Goal: Task Accomplishment & Management: Use online tool/utility

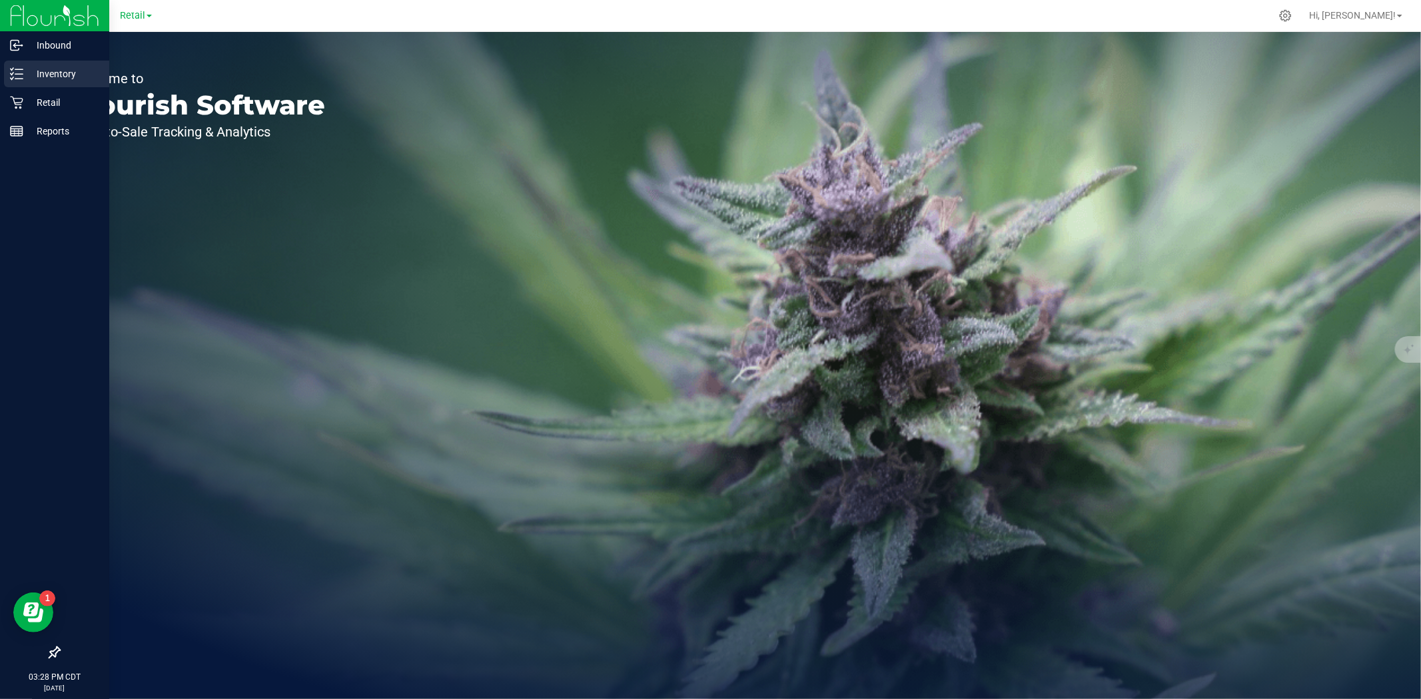
click at [50, 74] on p "Inventory" at bounding box center [63, 74] width 80 height 16
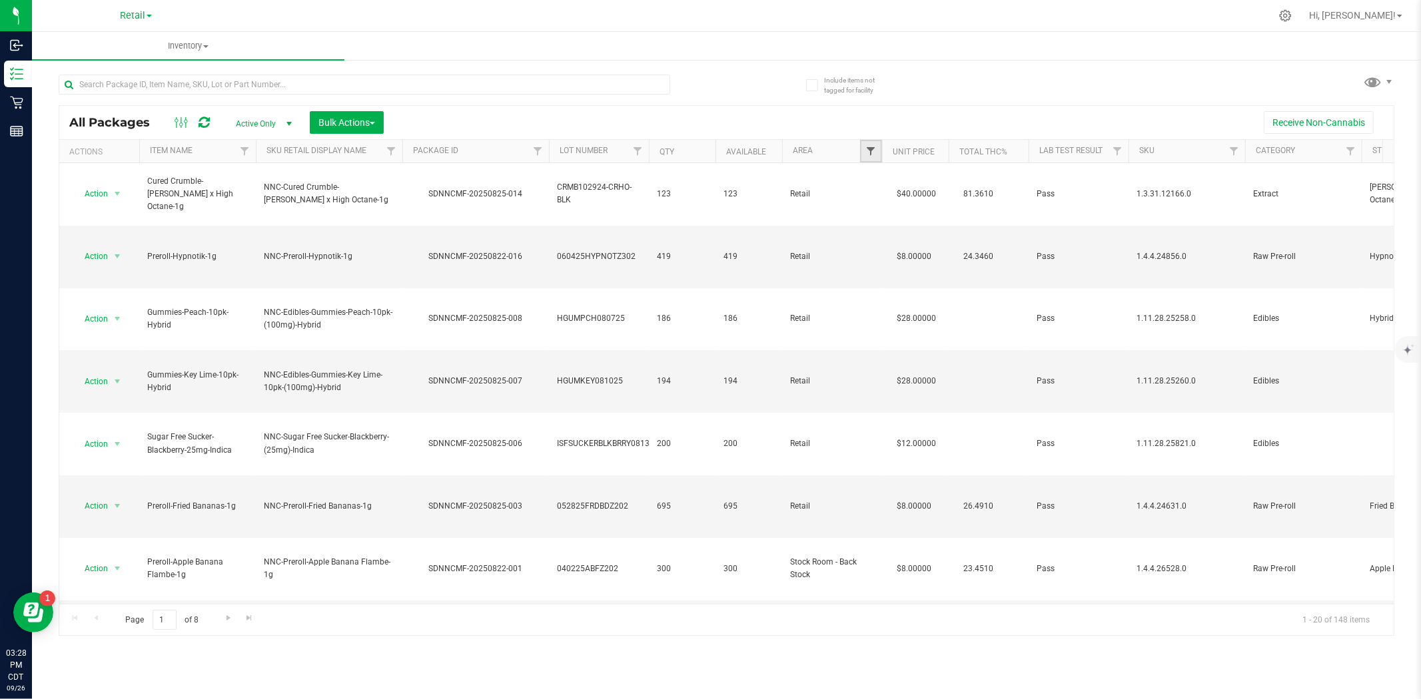
click at [869, 154] on span "Filter" at bounding box center [870, 151] width 11 height 11
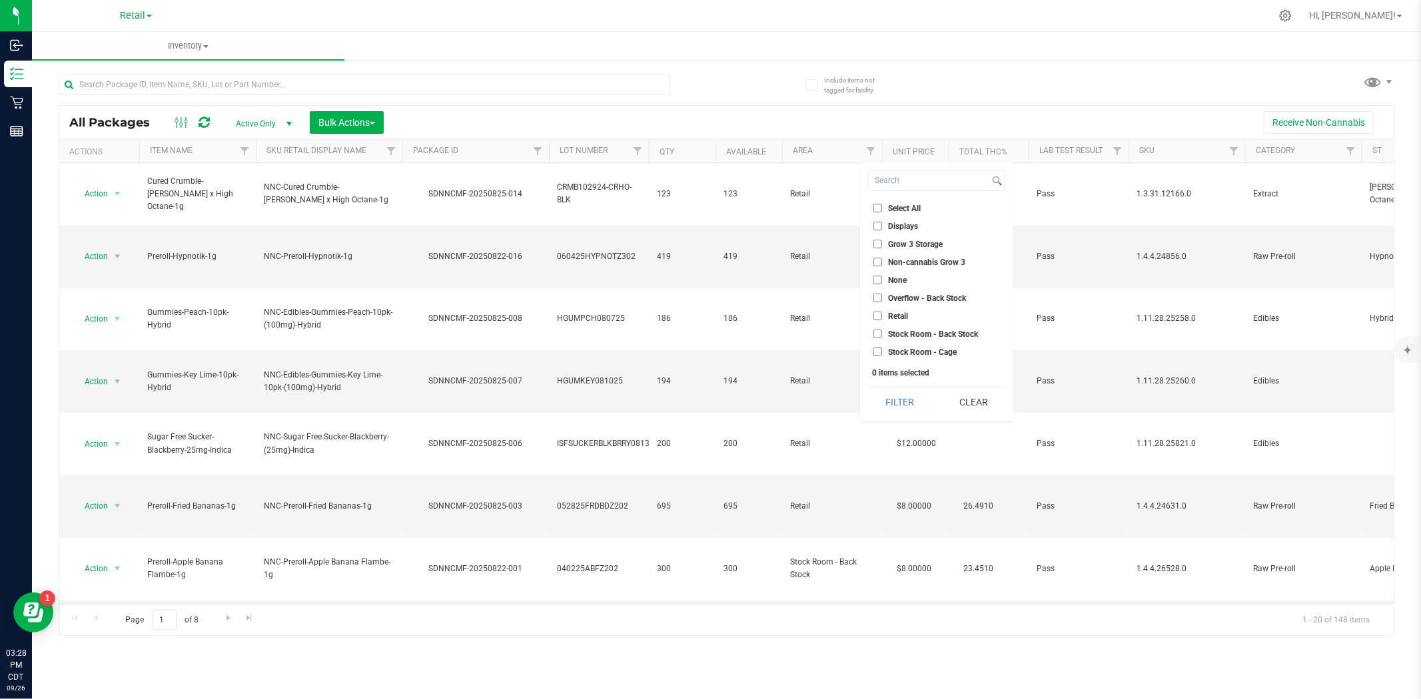
click at [876, 226] on input "Displays" at bounding box center [877, 226] width 9 height 9
checkbox input "true"
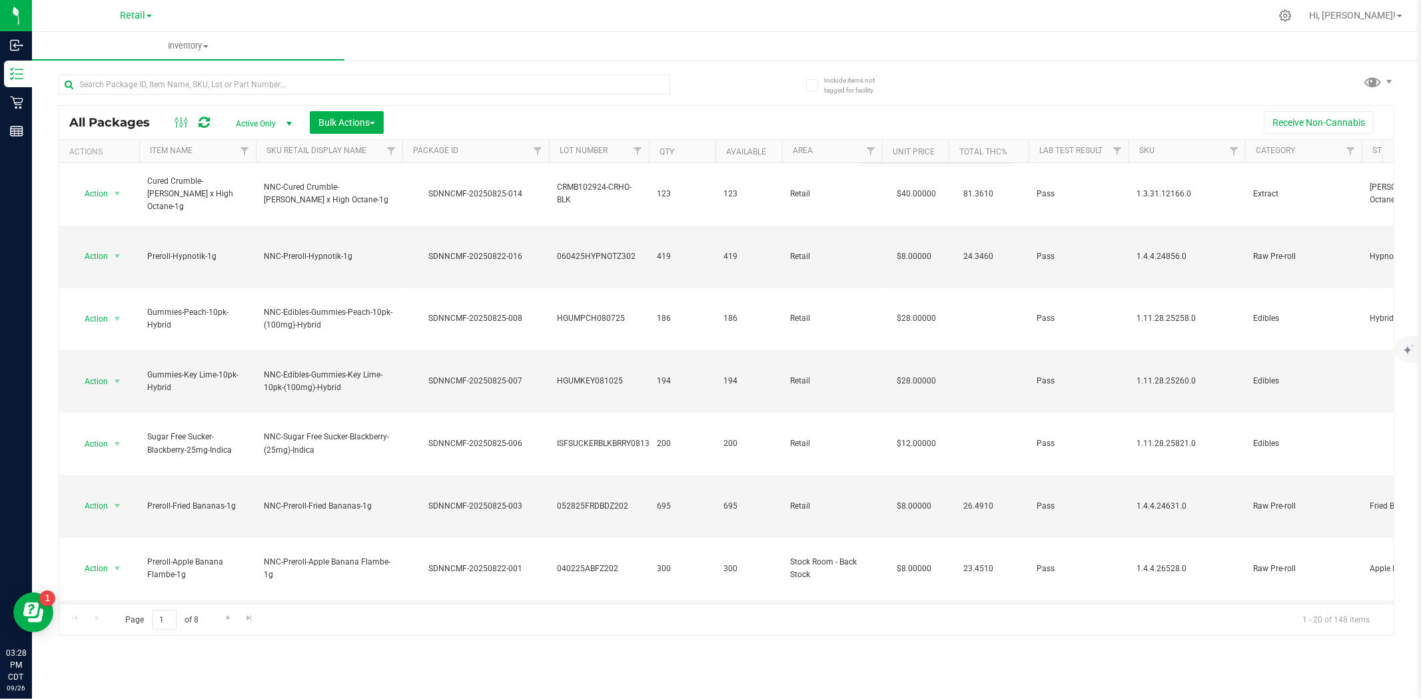
click at [821, 151] on th "Area" at bounding box center [832, 151] width 100 height 23
click at [873, 154] on div at bounding box center [726, 371] width 1334 height 530
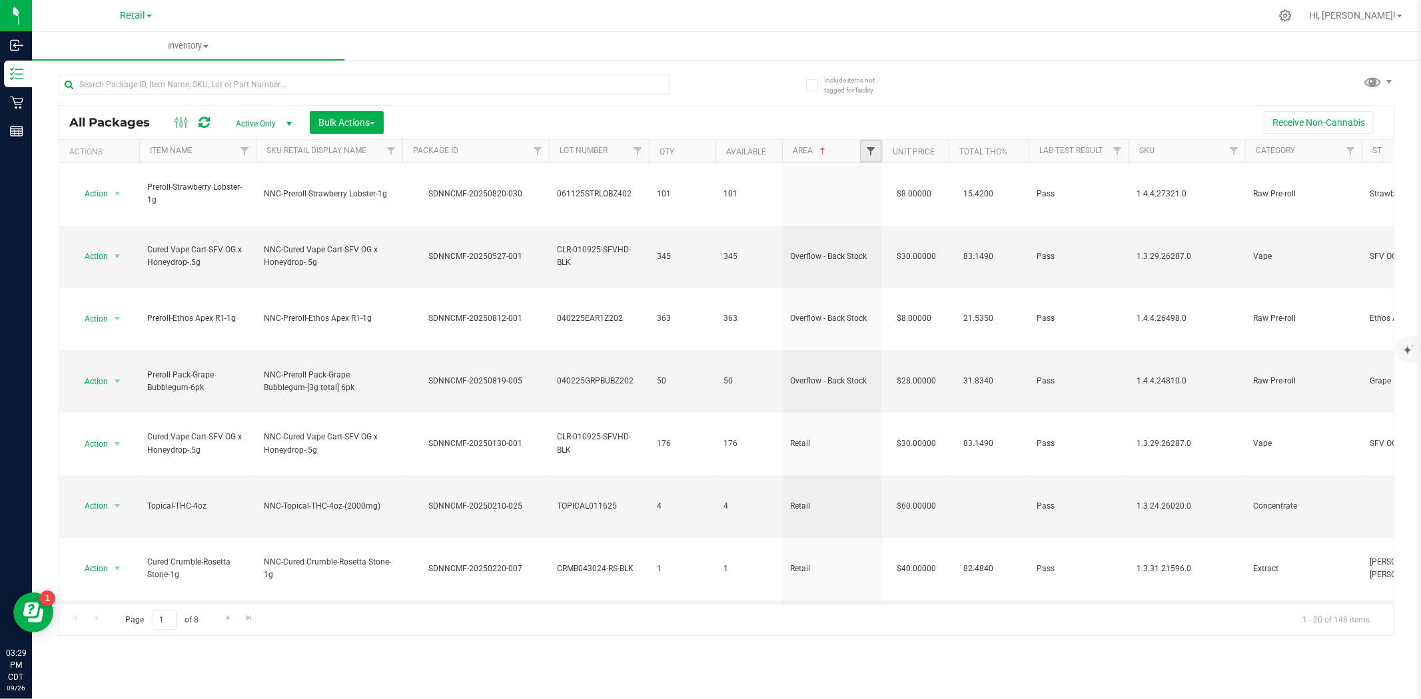
click at [868, 155] on span "Filter" at bounding box center [870, 151] width 11 height 11
click at [201, 48] on span "Inventory" at bounding box center [188, 46] width 312 height 12
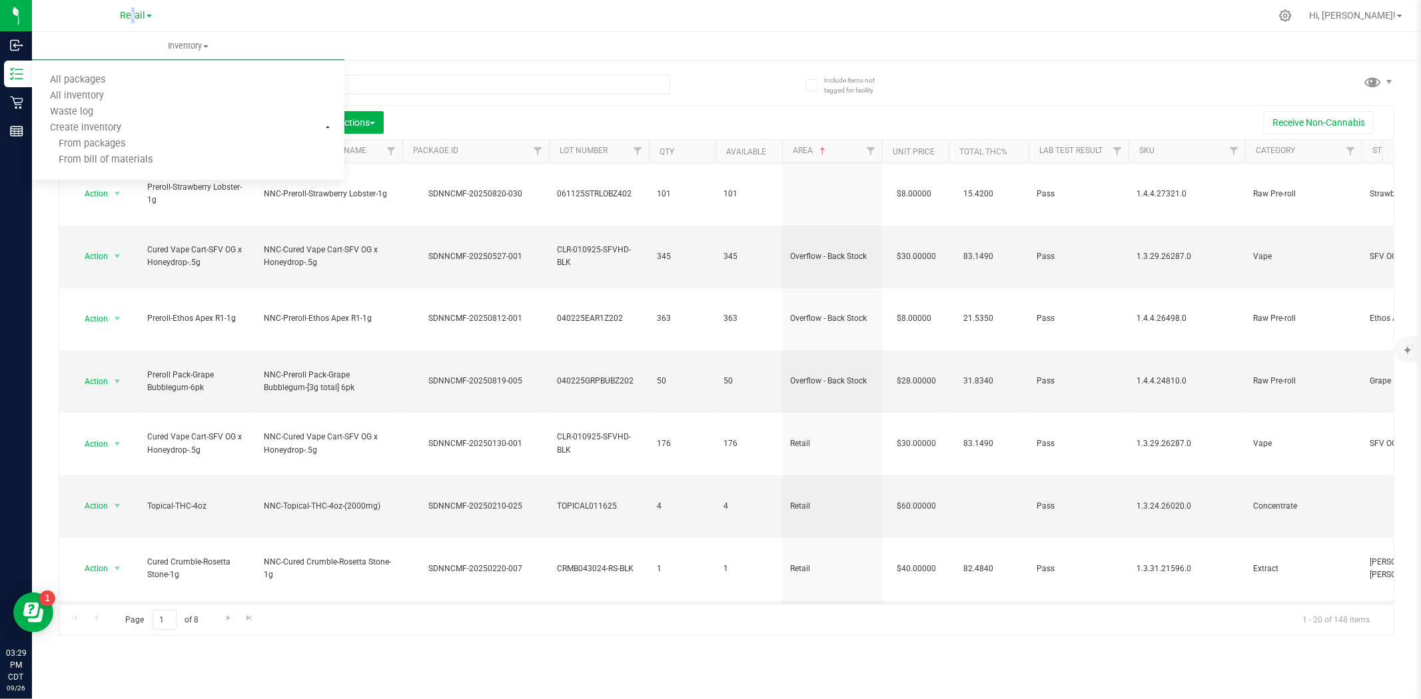
click at [129, 22] on div "Retail" at bounding box center [136, 15] width 32 height 16
click at [143, 10] on span "Retail" at bounding box center [132, 16] width 25 height 12
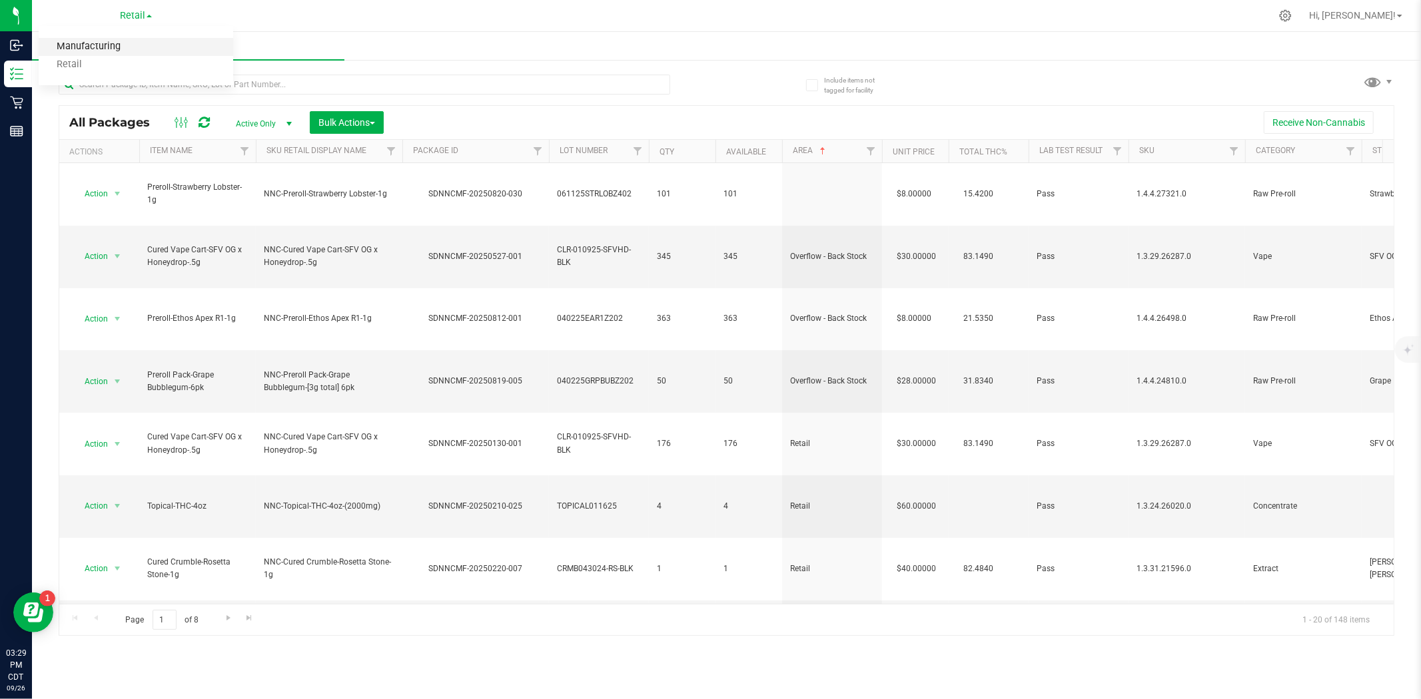
click at [109, 45] on link "Manufacturing" at bounding box center [136, 47] width 195 height 18
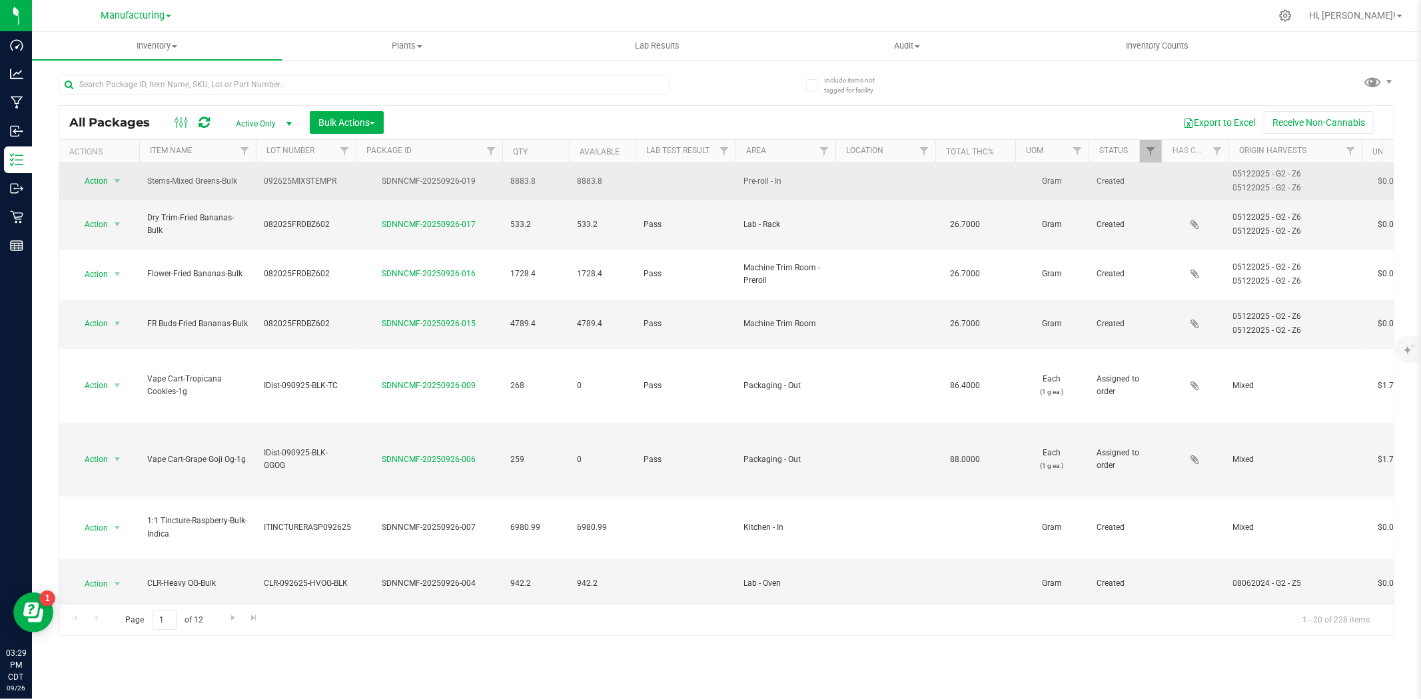
click at [929, 163] on td at bounding box center [885, 181] width 100 height 37
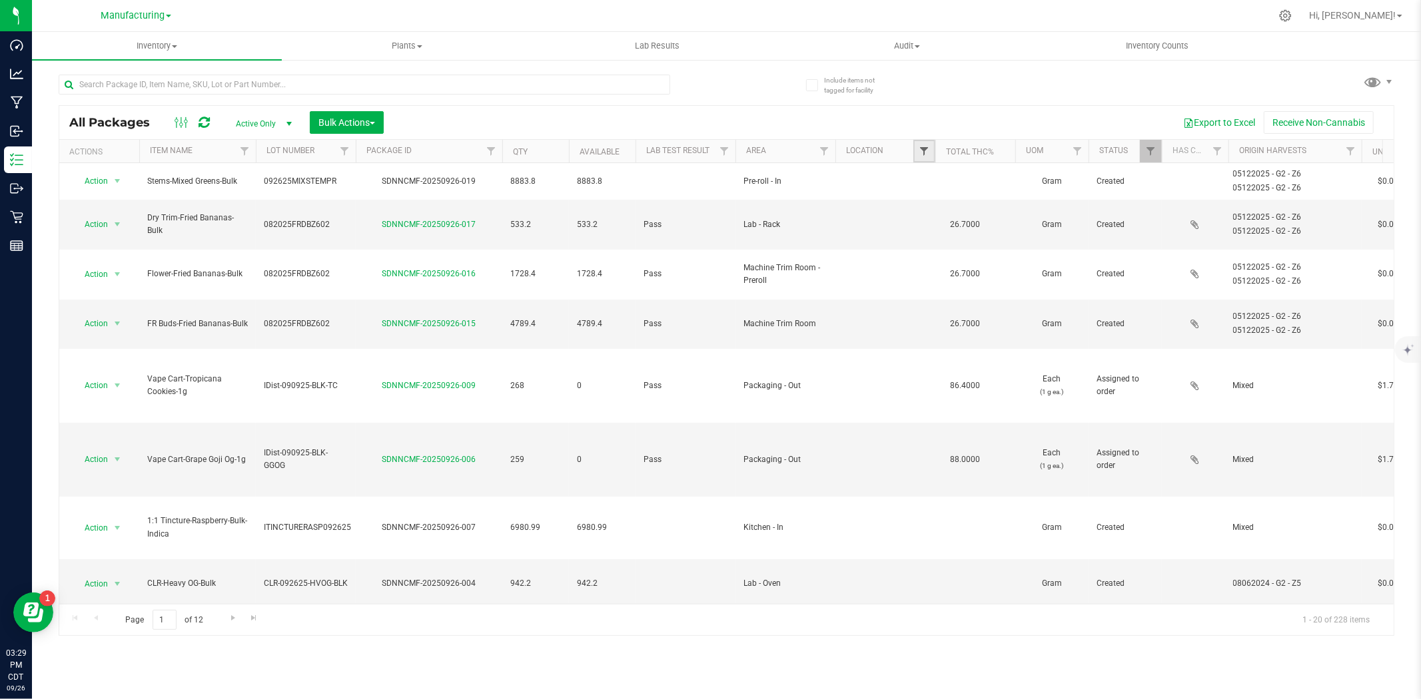
click at [921, 155] on span "Filter" at bounding box center [924, 151] width 11 height 11
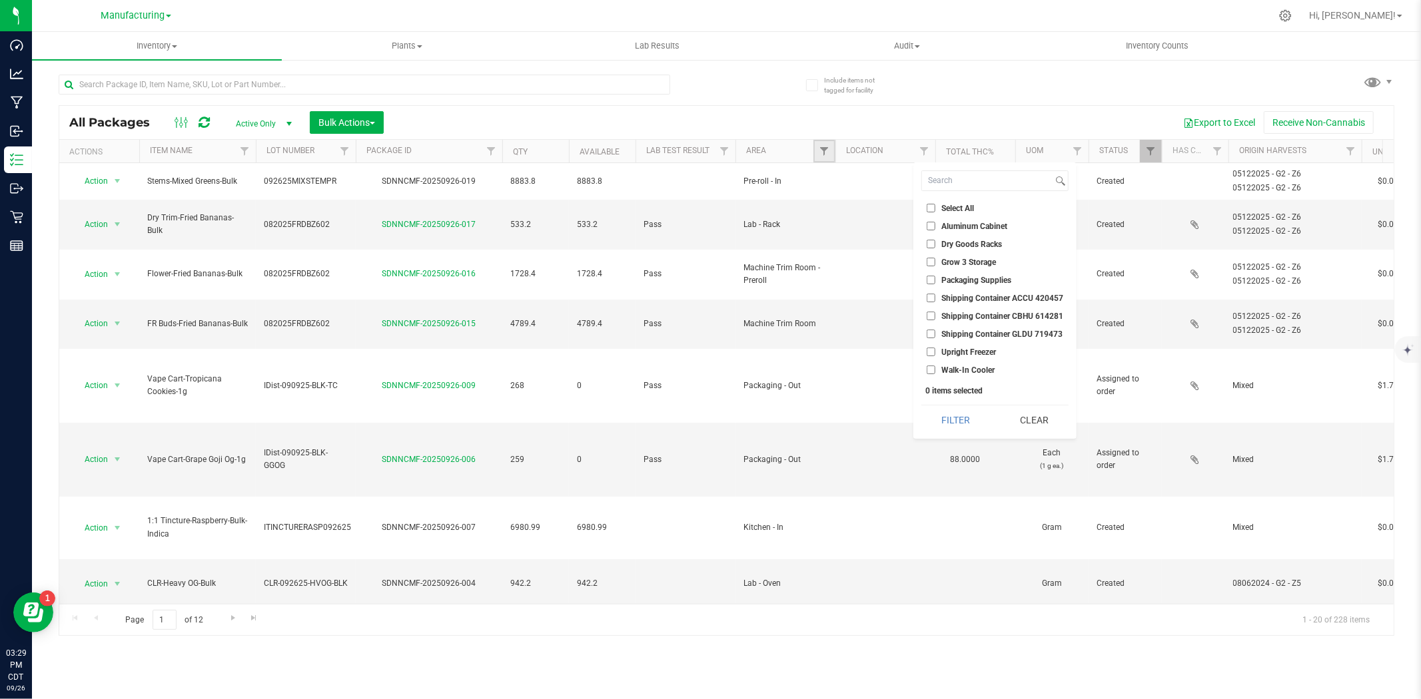
click at [829, 151] on span "Filter" at bounding box center [824, 151] width 11 height 11
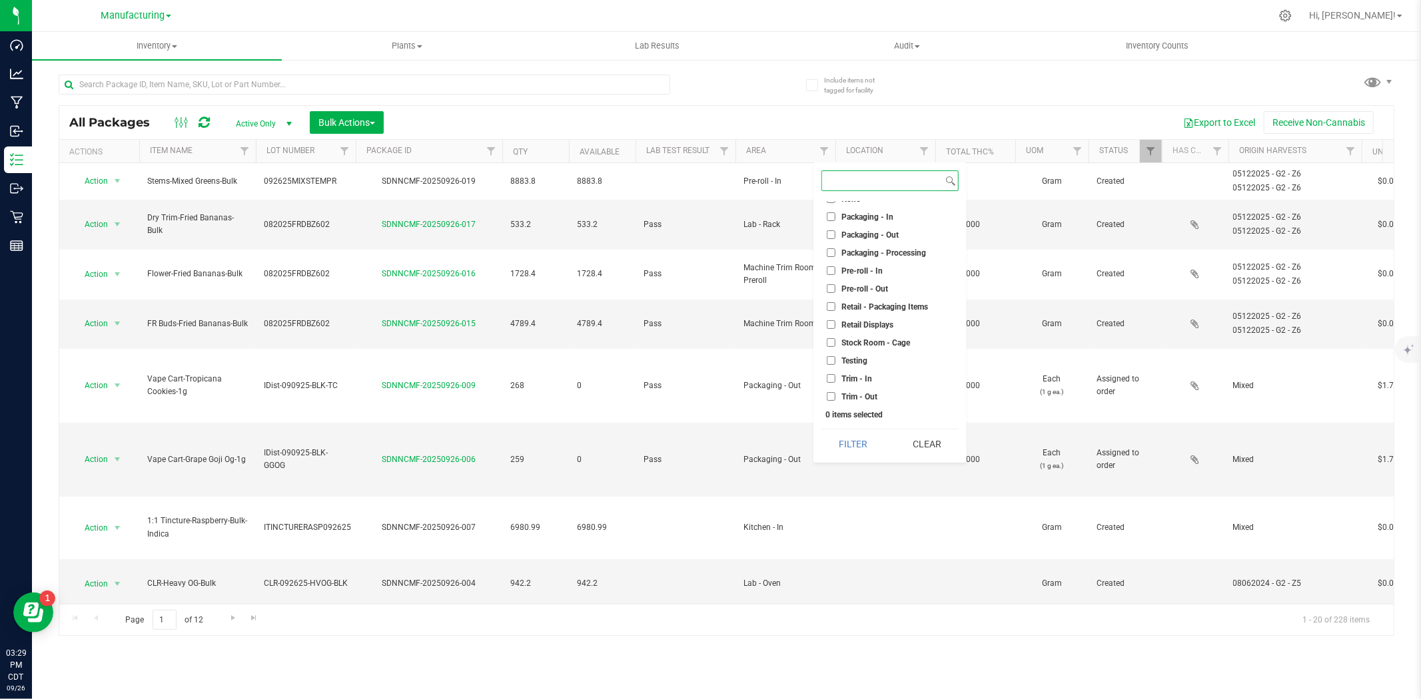
scroll to position [370, 0]
click at [835, 322] on input "Retail Displays" at bounding box center [831, 323] width 9 height 9
checkbox input "true"
click at [868, 440] on button "Filter" at bounding box center [853, 444] width 64 height 29
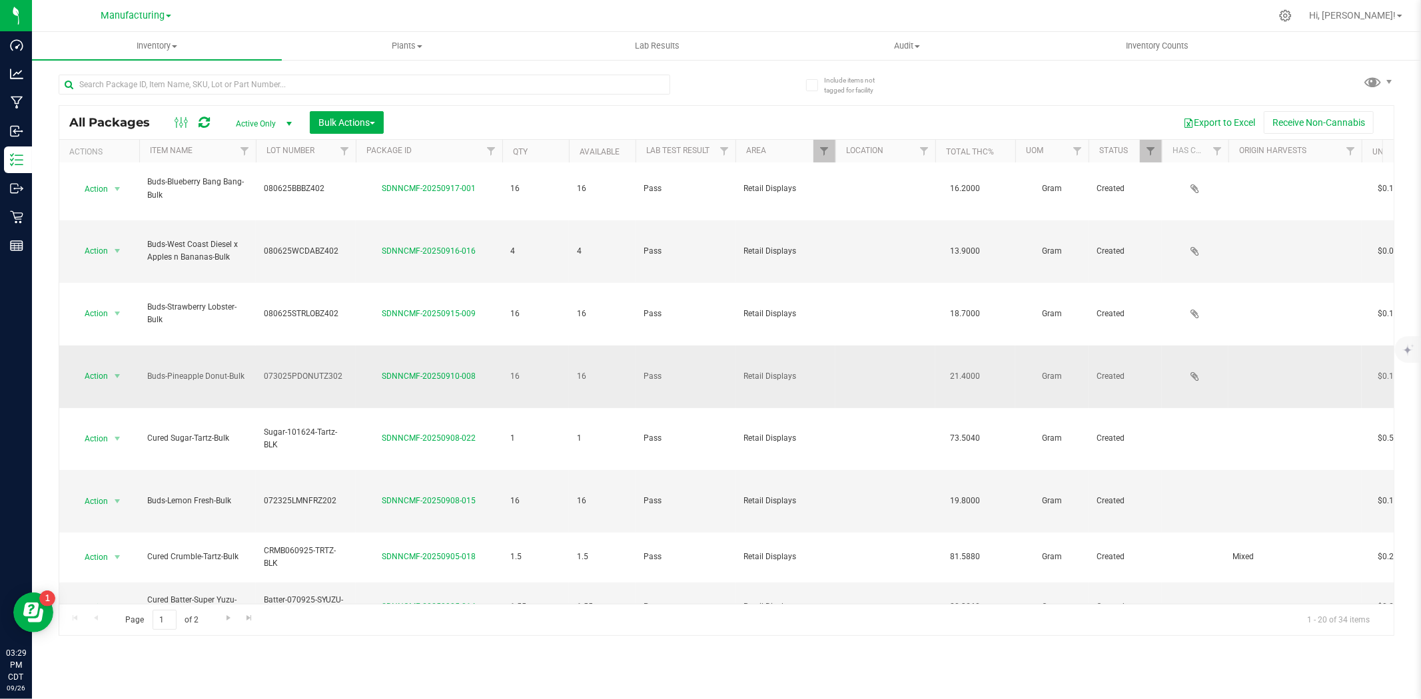
scroll to position [262, 0]
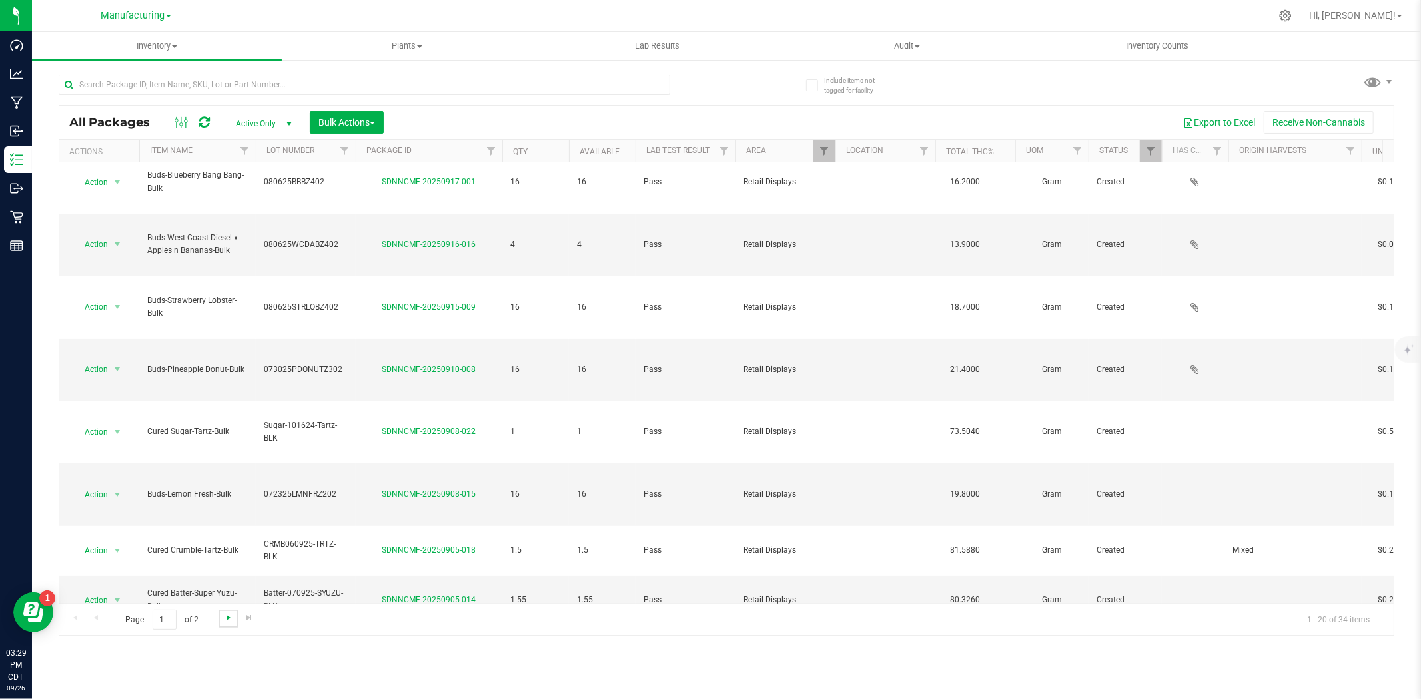
click at [223, 618] on span "Go to the next page" at bounding box center [228, 618] width 11 height 11
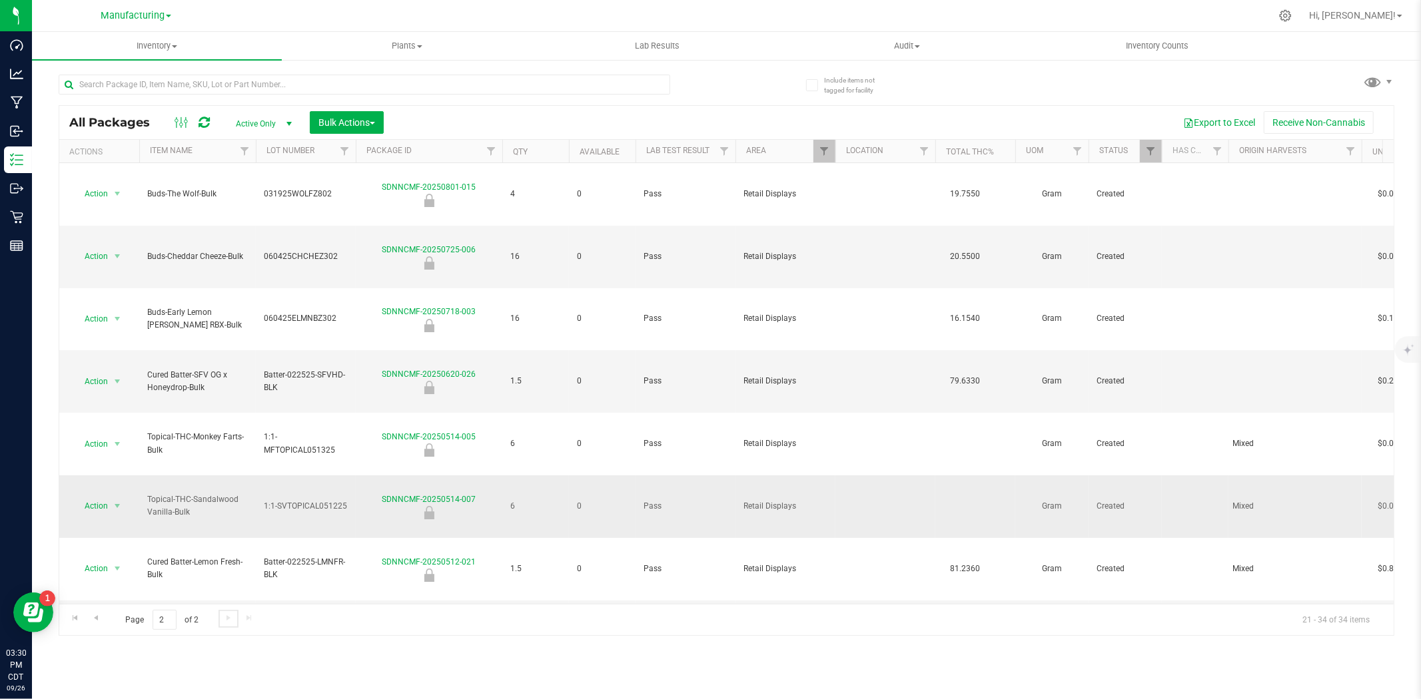
scroll to position [131, 0]
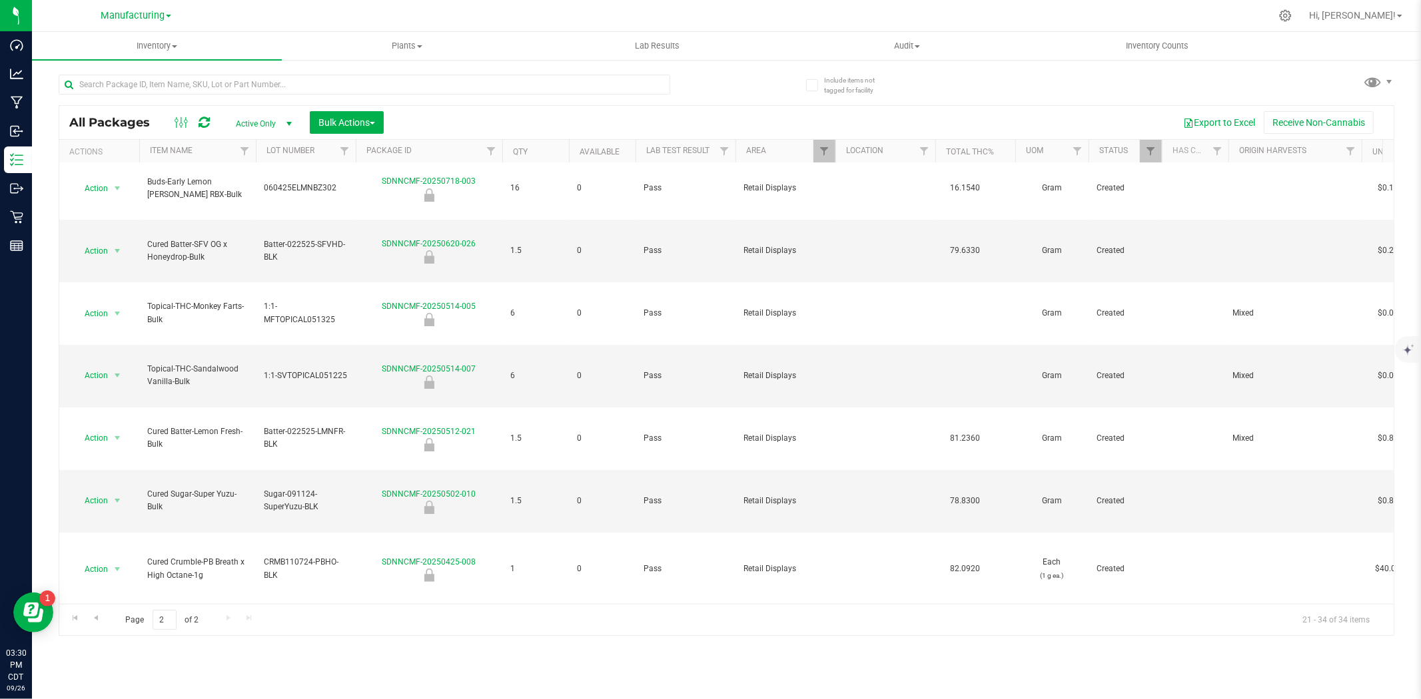
drag, startPoint x: 115, startPoint y: 604, endPoint x: 123, endPoint y: 602, distance: 8.4
click at [121, 602] on li "Print package label" at bounding box center [115, 610] width 84 height 37
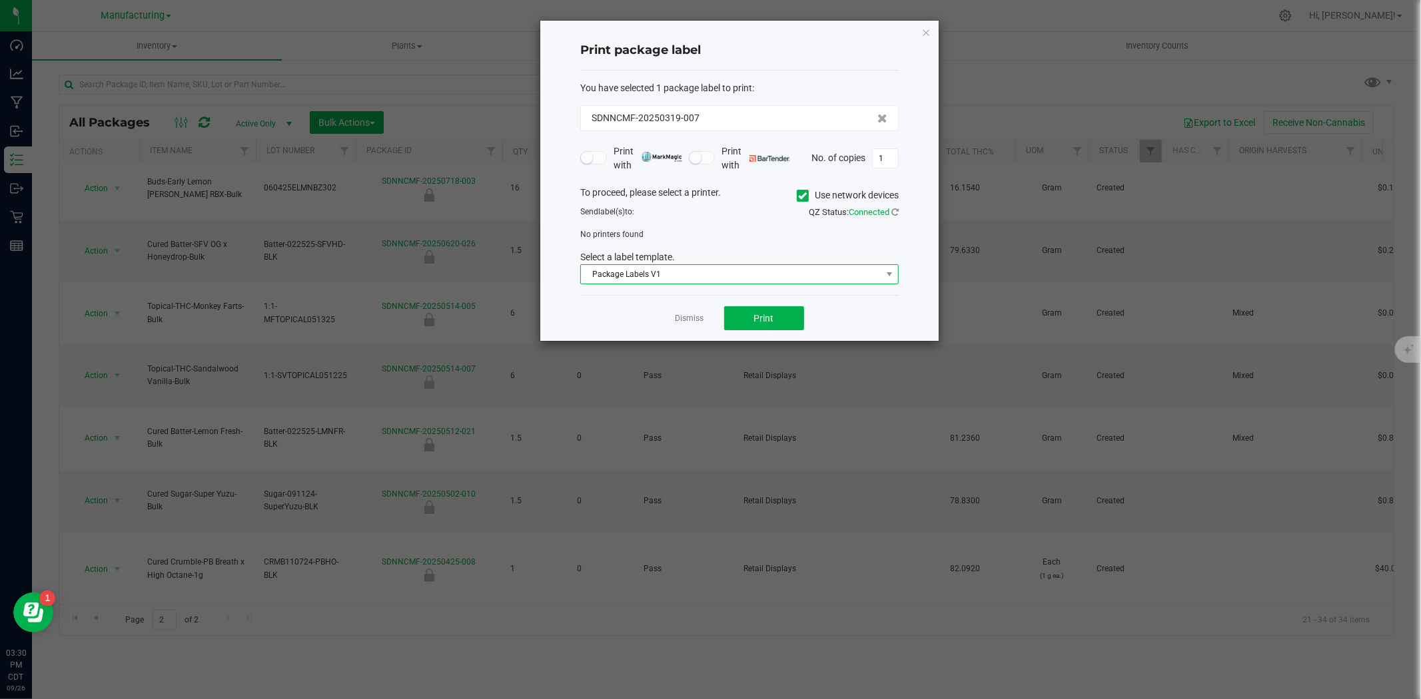
click at [724, 268] on span "Package Labels V1" at bounding box center [731, 274] width 300 height 19
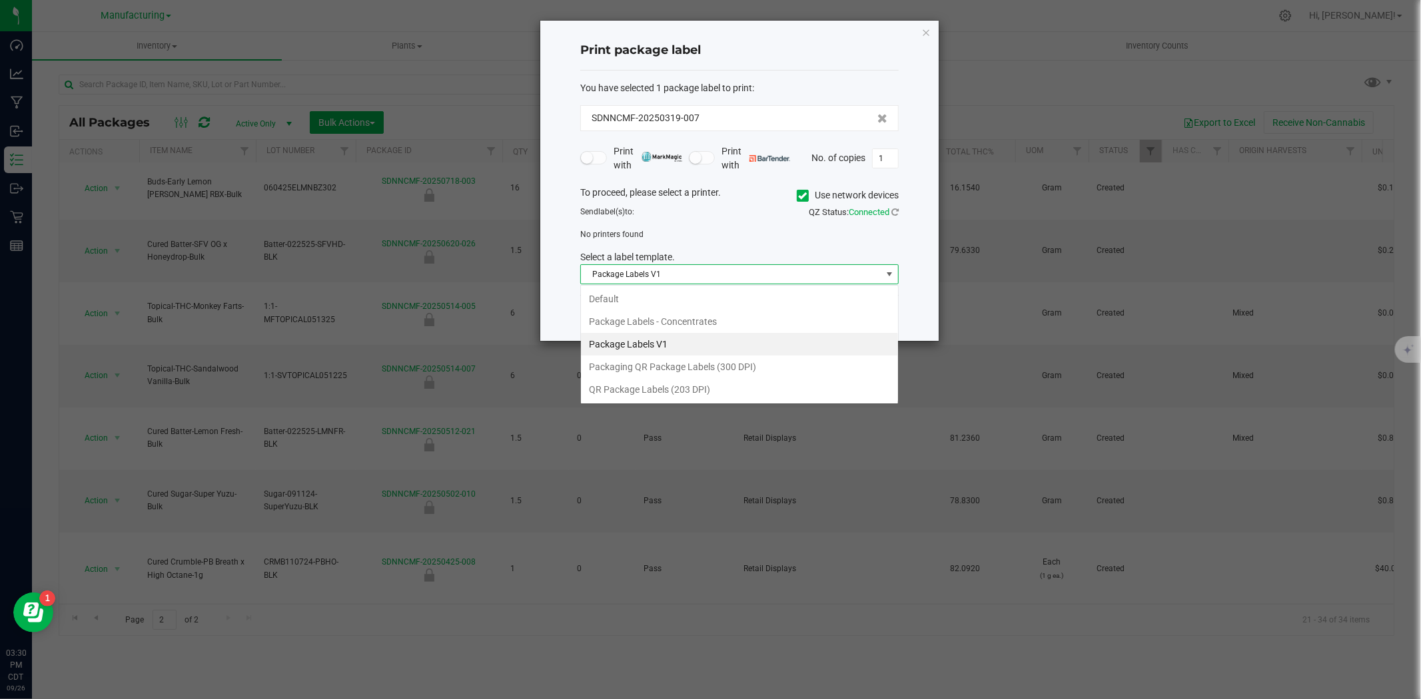
scroll to position [20, 318]
click at [774, 268] on span "Package Labels V1" at bounding box center [731, 274] width 300 height 19
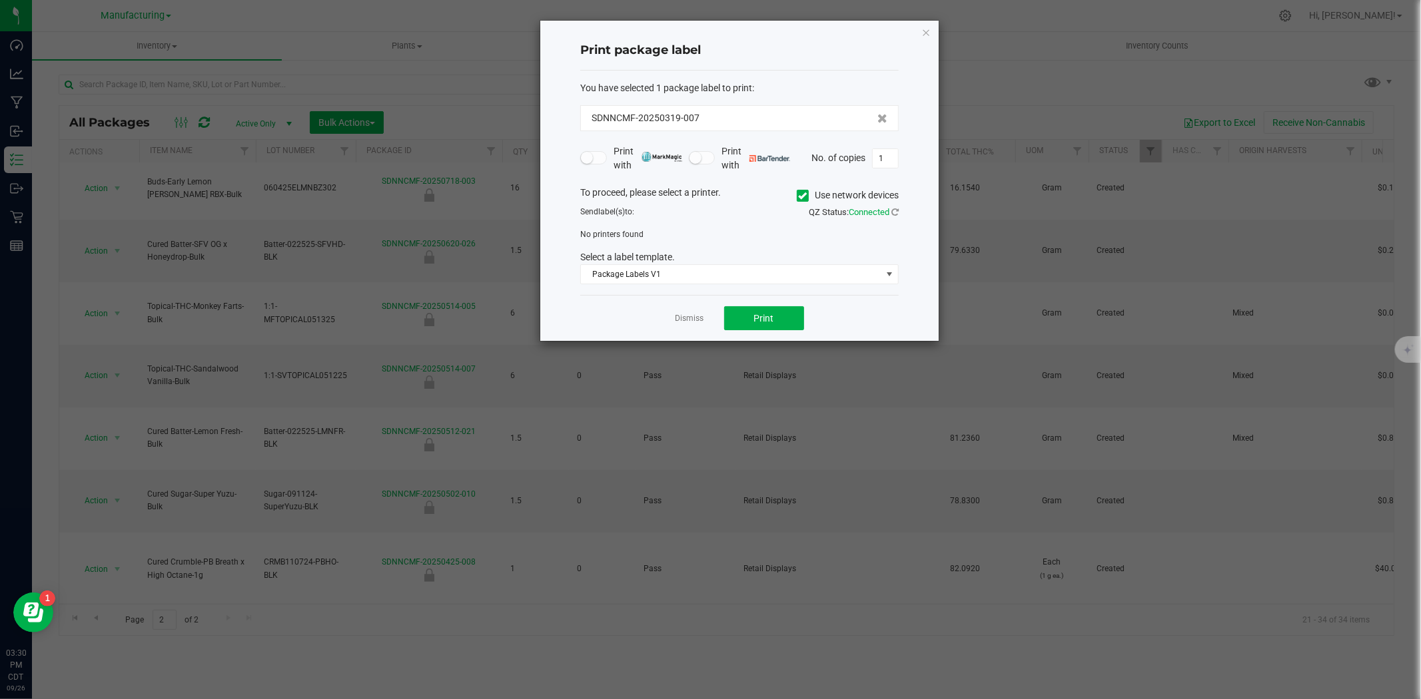
click at [803, 190] on span at bounding box center [803, 196] width 12 height 12
click at [0, 0] on input "Use network devices" at bounding box center [0, 0] width 0 height 0
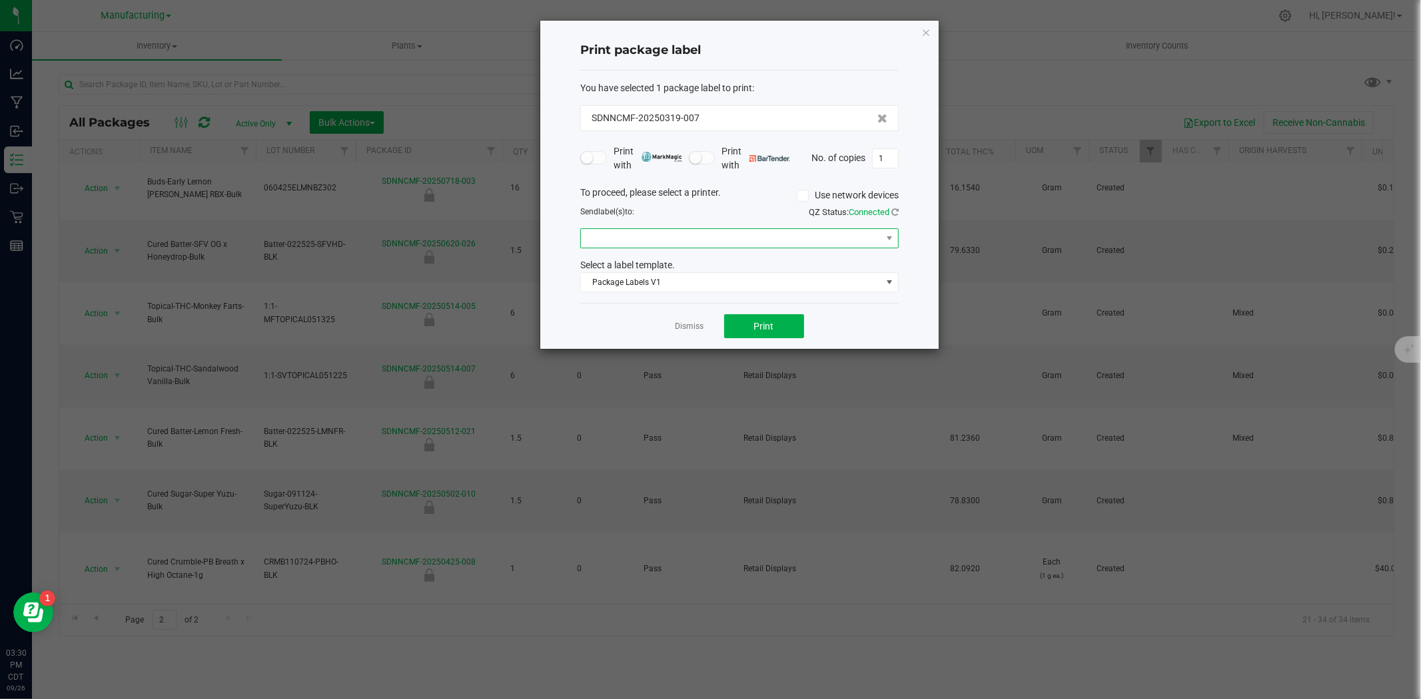
click at [736, 234] on span at bounding box center [731, 238] width 300 height 19
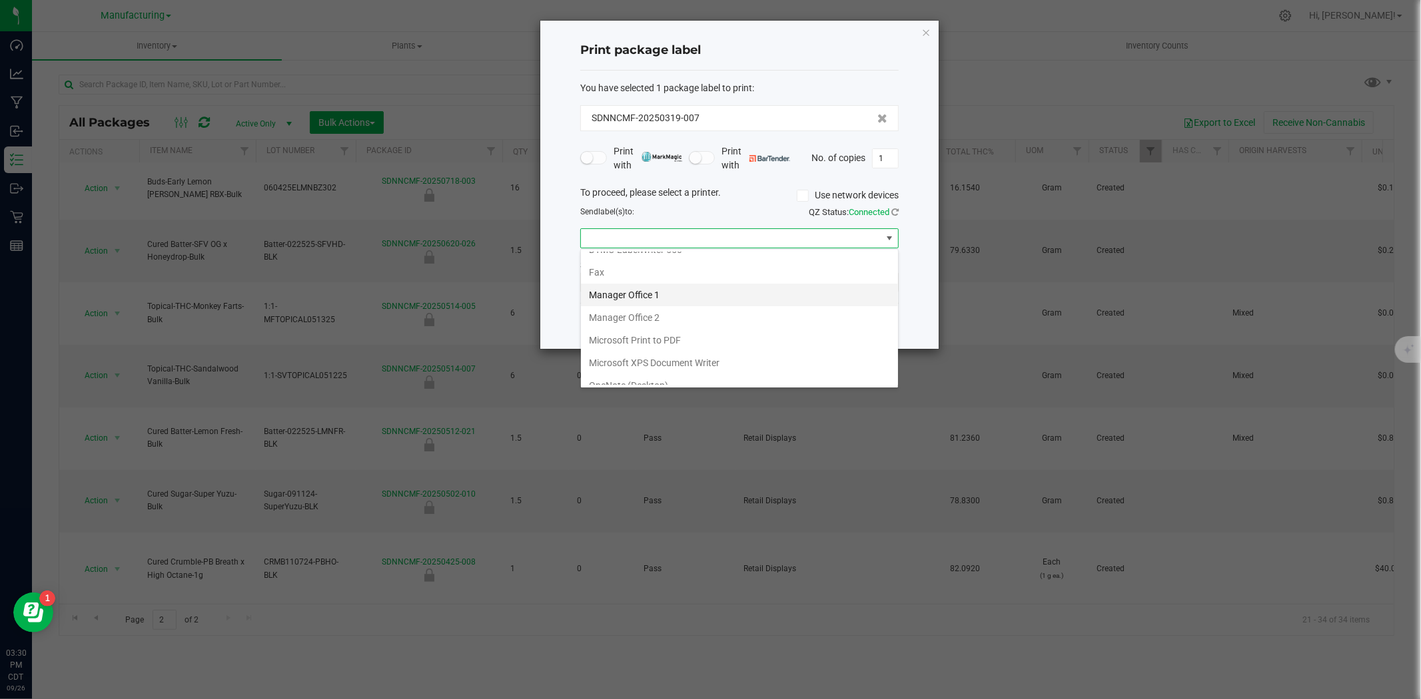
scroll to position [140, 0]
click at [702, 369] on 1\) "ZDesigner ZD410-203dpi ZPL (Copy 1)" at bounding box center [739, 373] width 317 height 23
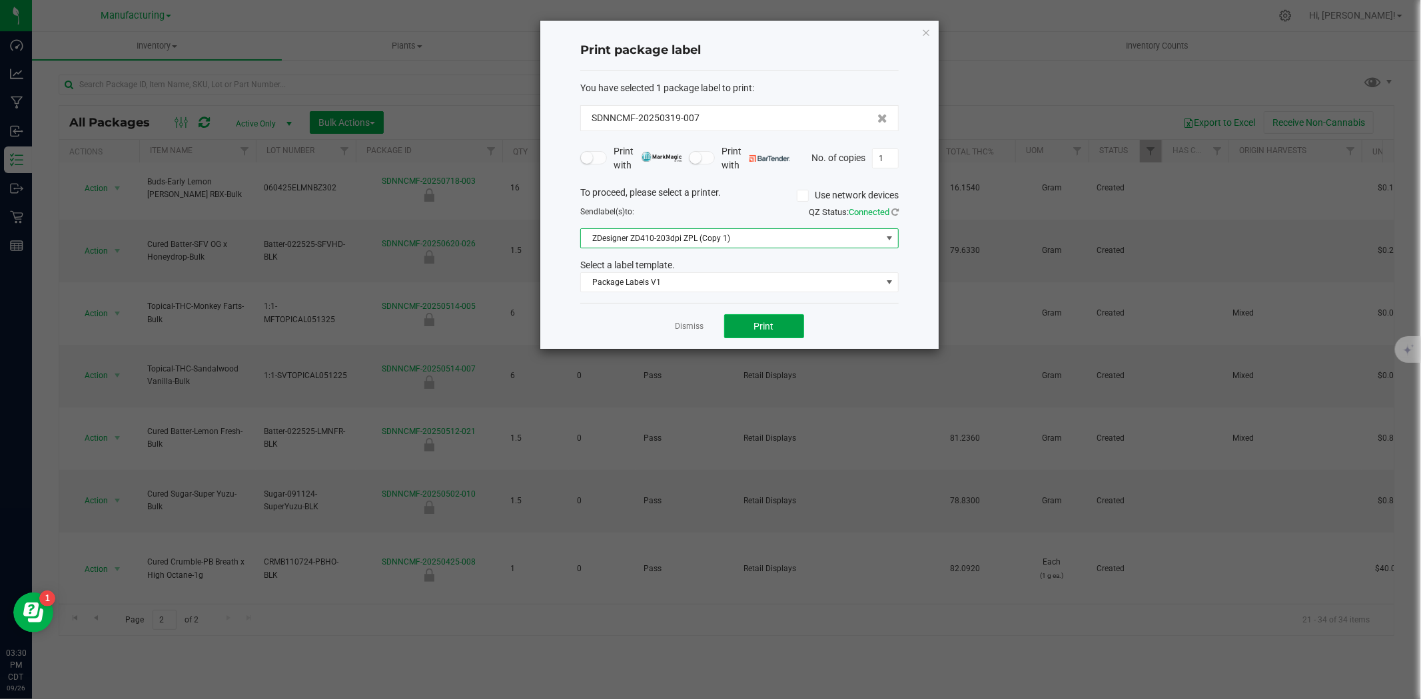
click at [738, 328] on button "Print" at bounding box center [764, 326] width 80 height 24
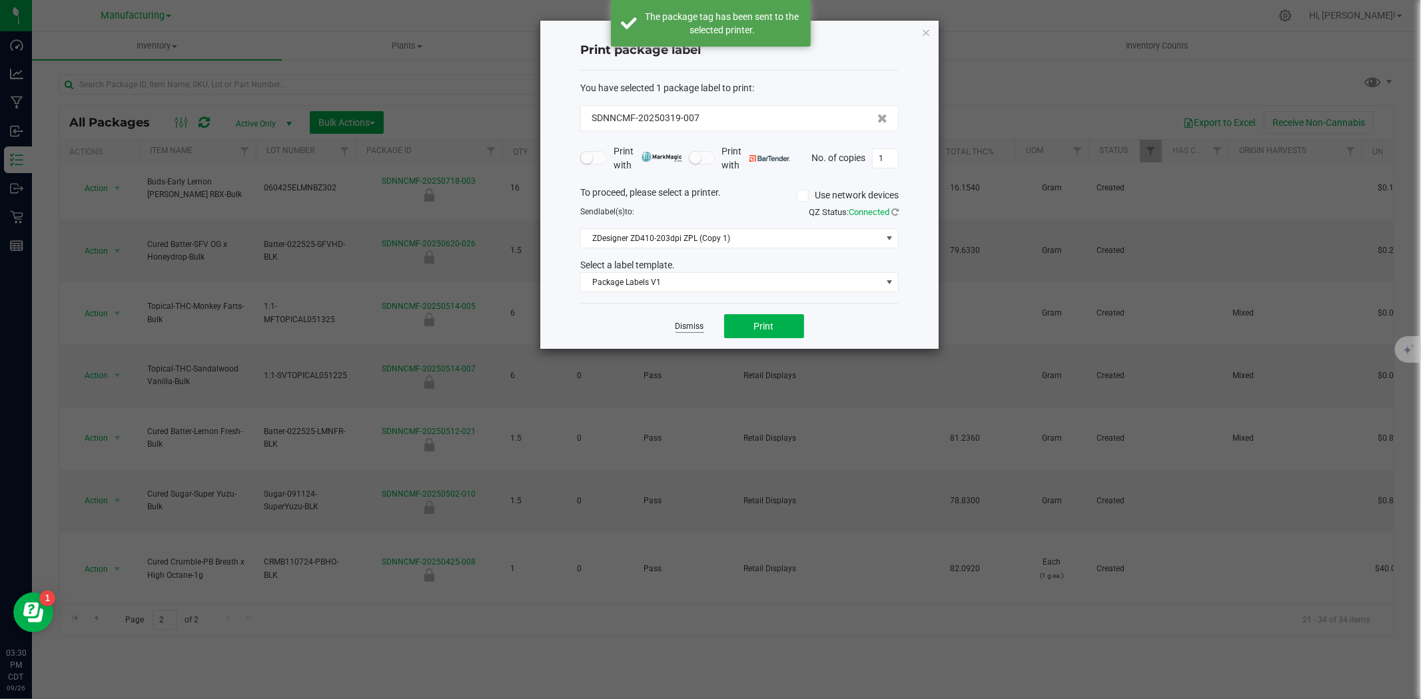
click at [681, 332] on link "Dismiss" at bounding box center [689, 326] width 29 height 11
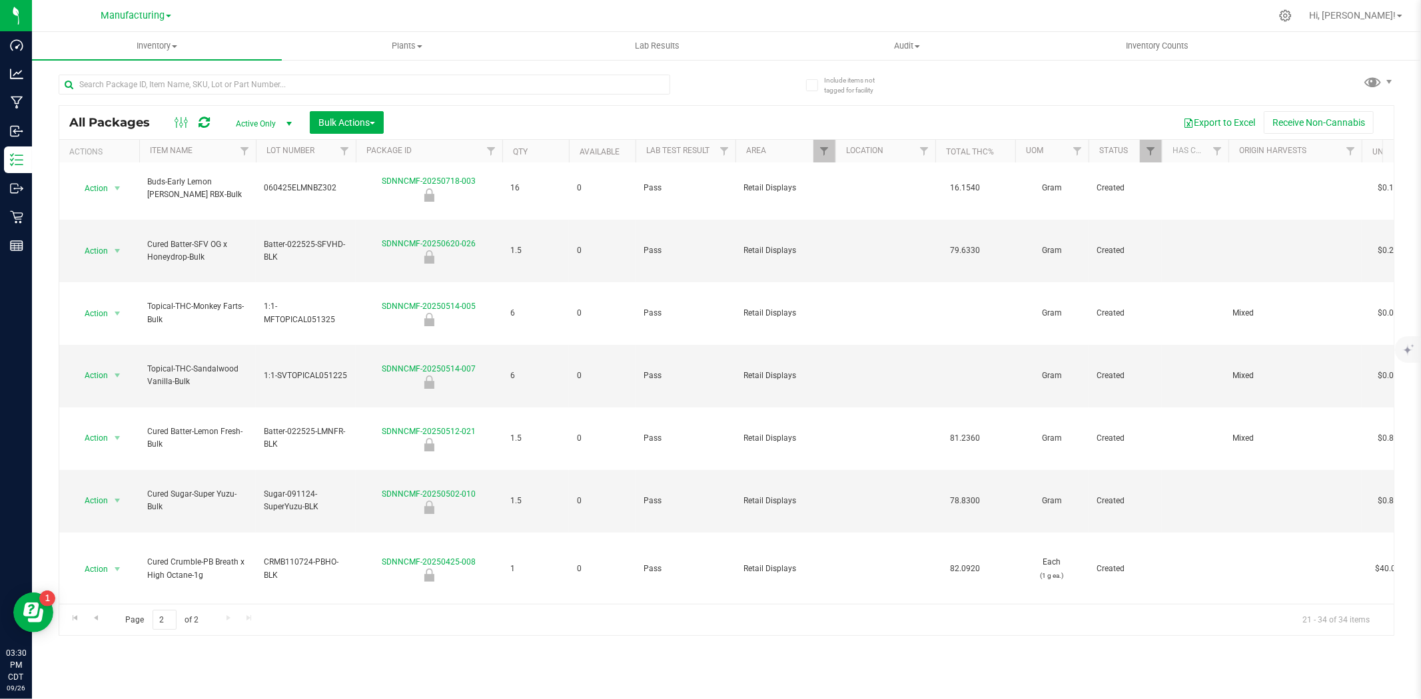
click at [115, 560] on li "Locate package" at bounding box center [115, 562] width 84 height 20
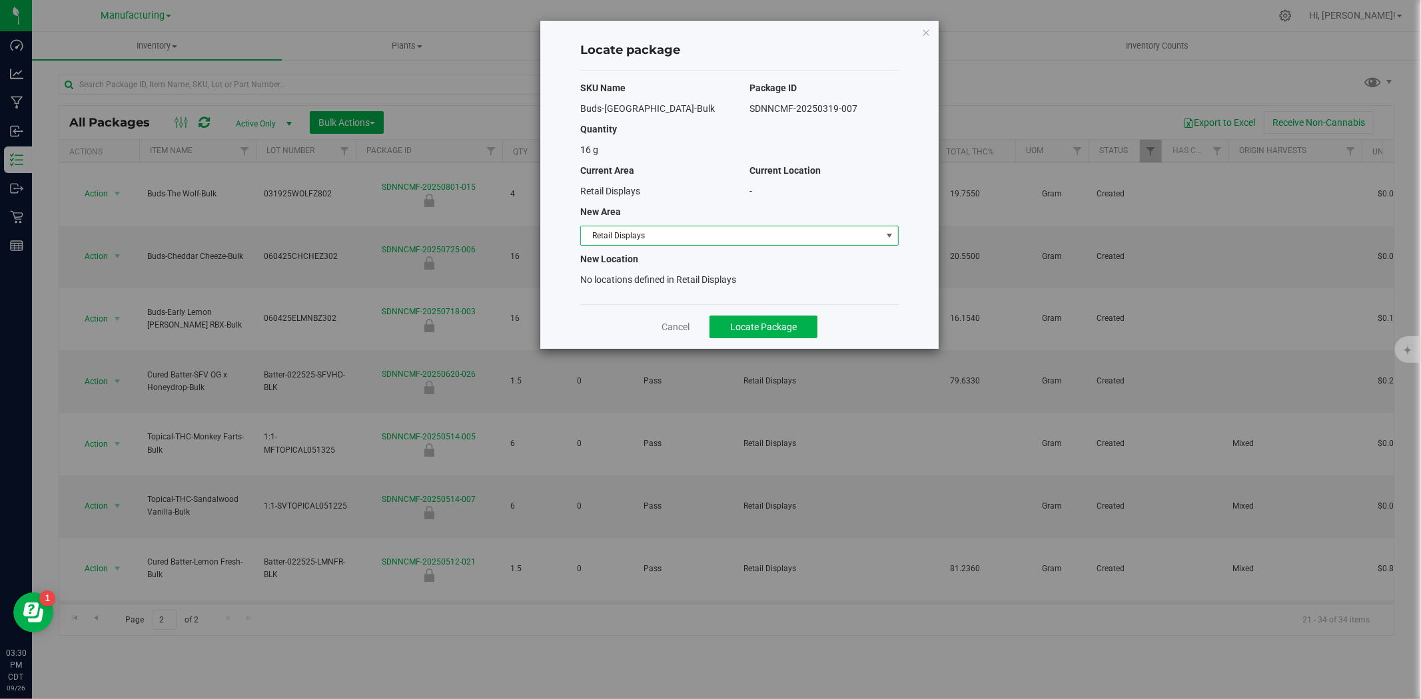
click at [755, 234] on span "Retail Displays" at bounding box center [731, 235] width 300 height 19
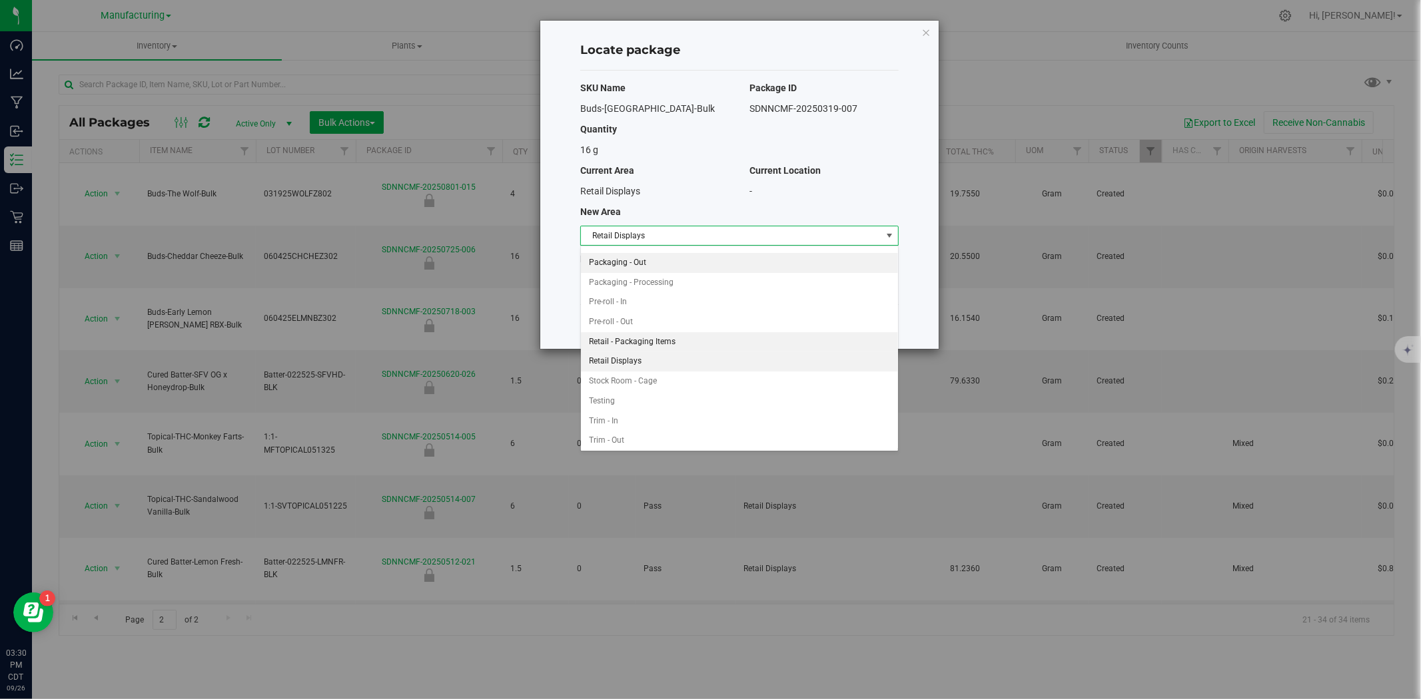
scroll to position [378, 0]
click at [613, 377] on li "Stock Room - Cage" at bounding box center [739, 379] width 317 height 20
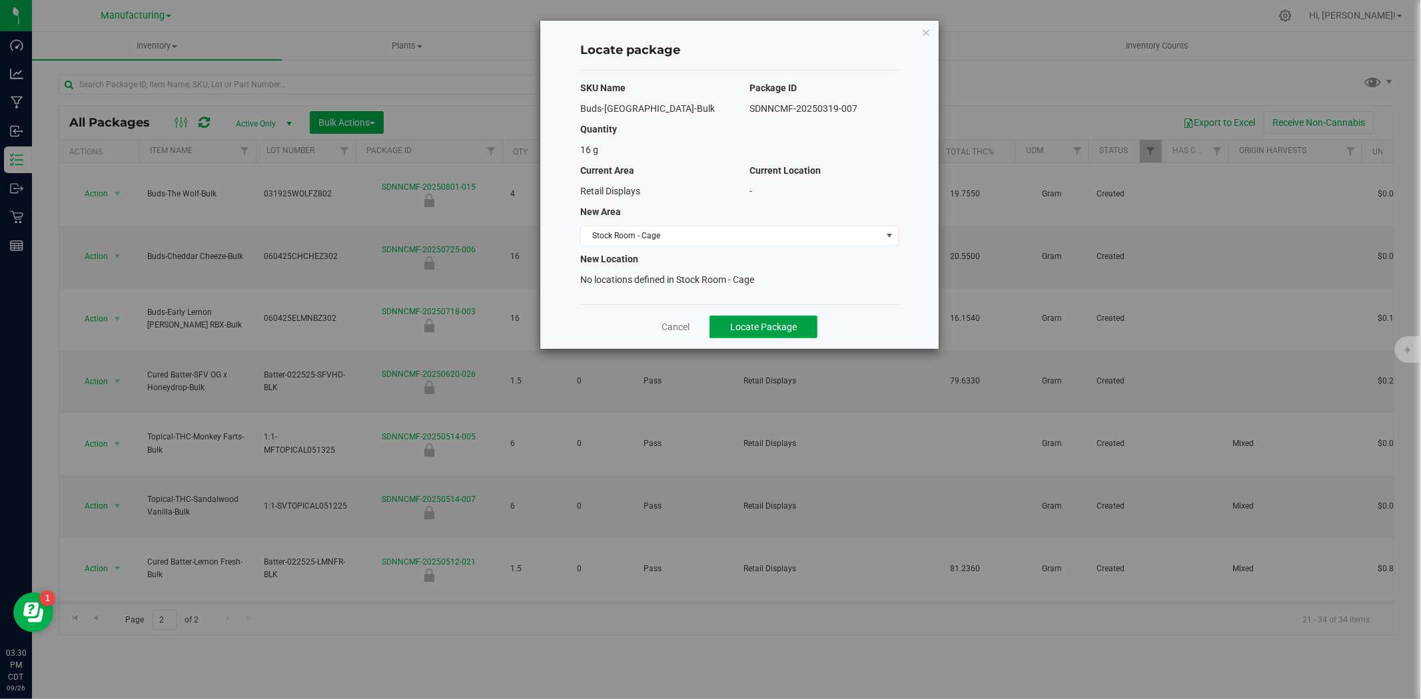
click at [753, 331] on span "Locate Package" at bounding box center [763, 327] width 67 height 11
